Goal: Browse casually: Explore the website without a specific task or goal

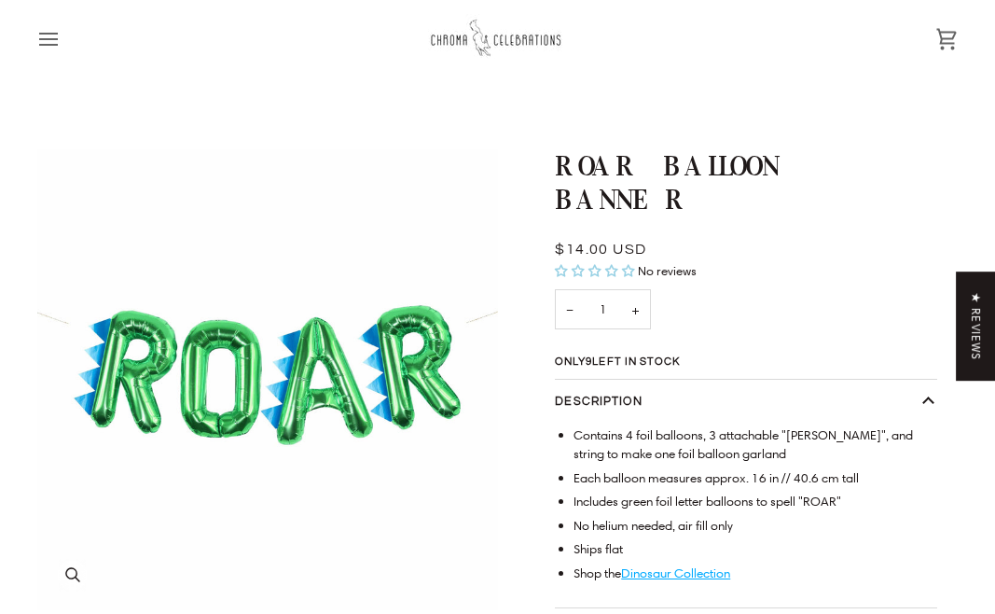
click at [279, 412] on img "Roar Balloon Banner" at bounding box center [267, 379] width 461 height 461
click at [79, 580] on icon "Roar Balloon Banner" at bounding box center [72, 574] width 15 height 15
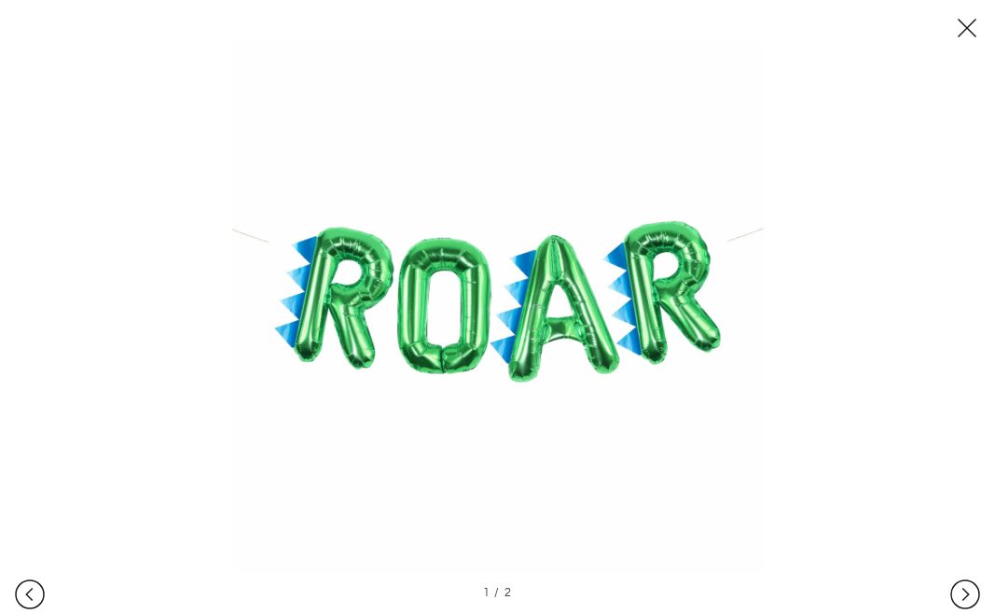
click at [471, 254] on img at bounding box center [498, 307] width 532 height 532
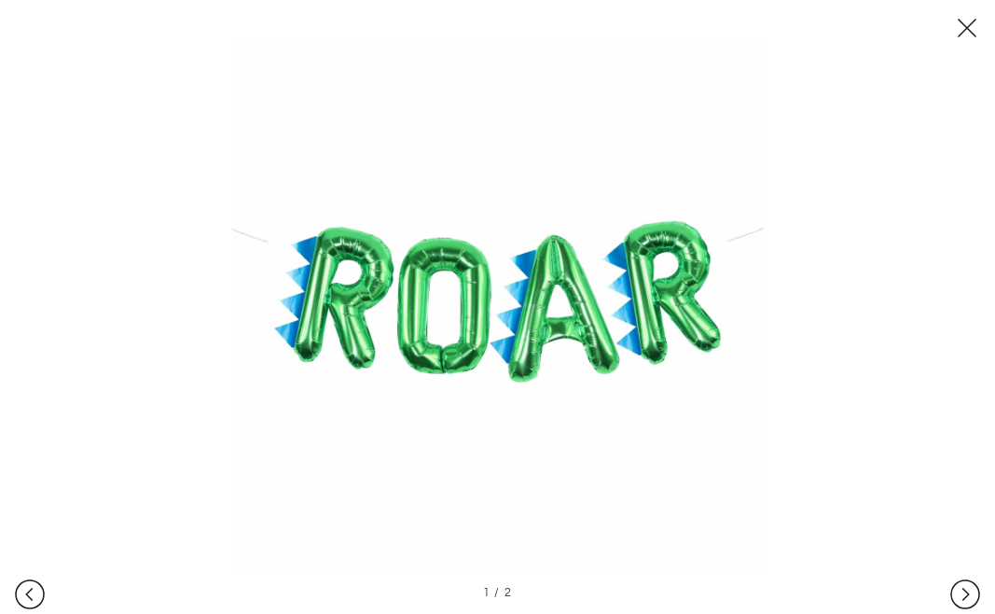
click at [45, 66] on div at bounding box center [497, 307] width 995 height 614
